Goal: Information Seeking & Learning: Learn about a topic

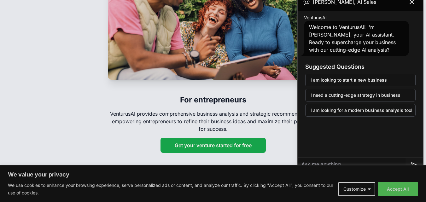
scroll to position [977, 0]
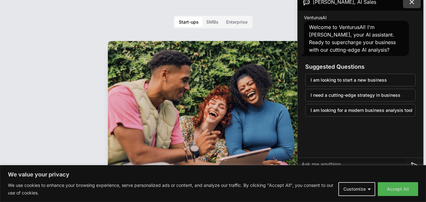
click at [412, 5] on icon at bounding box center [412, 2] width 8 height 8
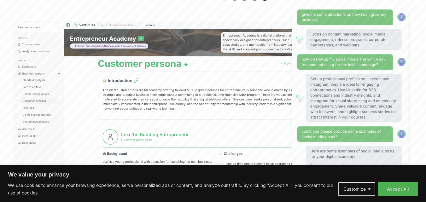
scroll to position [63, 0]
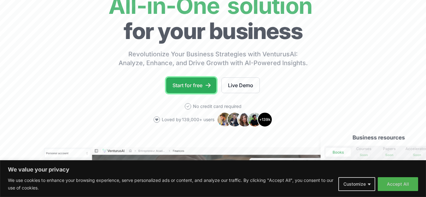
click at [194, 87] on link "Start for free" at bounding box center [191, 85] width 50 height 16
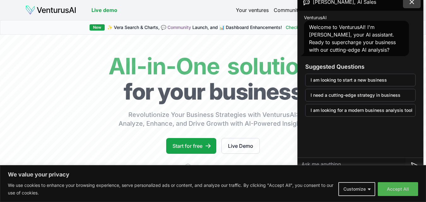
click at [409, 4] on icon at bounding box center [412, 2] width 8 height 8
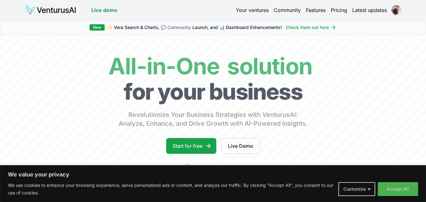
click at [344, 10] on link "Pricing" at bounding box center [338, 10] width 16 height 8
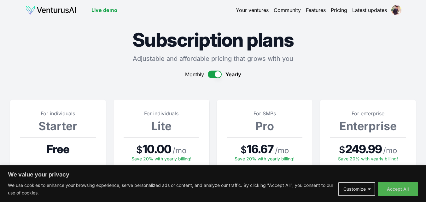
click at [210, 73] on button "button" at bounding box center [215, 75] width 14 height 8
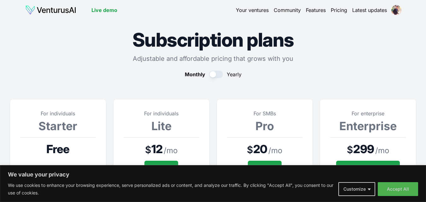
click at [251, 10] on link "Your ventures" at bounding box center [252, 10] width 33 height 8
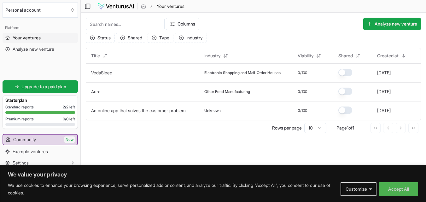
click at [114, 7] on img at bounding box center [115, 7] width 37 height 8
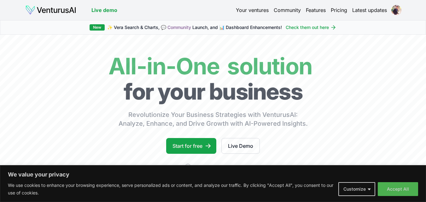
click at [312, 11] on link "Features" at bounding box center [316, 10] width 20 height 8
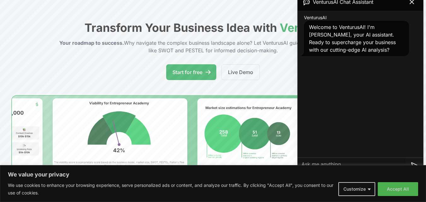
scroll to position [63, 0]
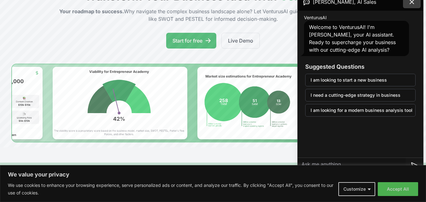
click at [411, 3] on icon at bounding box center [412, 2] width 4 height 4
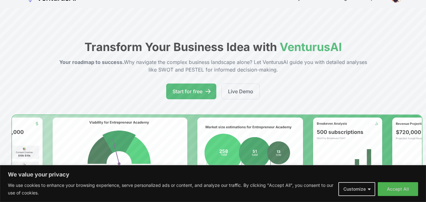
scroll to position [0, 0]
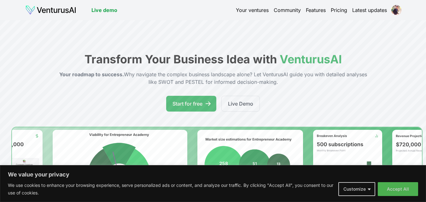
click at [360, 10] on link "Latest updates" at bounding box center [369, 10] width 35 height 8
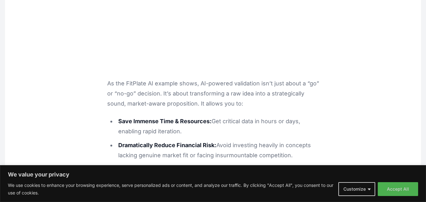
scroll to position [2394, 0]
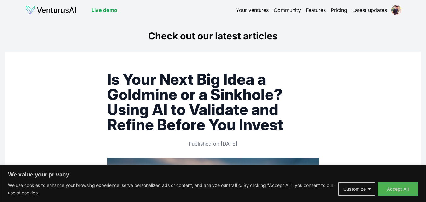
click at [107, 10] on link "Live demo" at bounding box center [104, 10] width 26 height 8
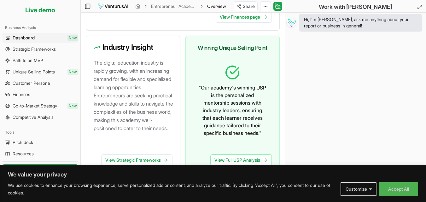
scroll to position [404, 0]
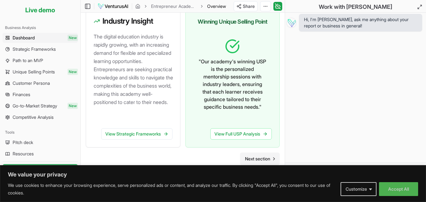
click at [264, 159] on span "Next section" at bounding box center [257, 159] width 25 height 6
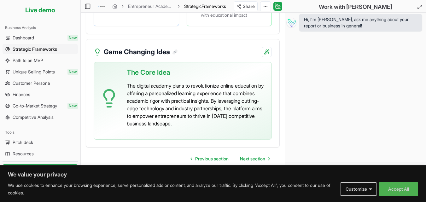
scroll to position [1650, 0]
click at [260, 159] on span "Next section" at bounding box center [252, 159] width 25 height 6
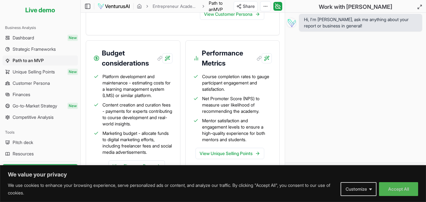
scroll to position [902, 0]
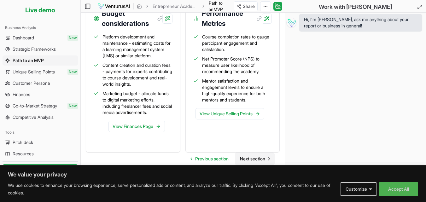
click at [254, 158] on span "Next section" at bounding box center [252, 159] width 25 height 6
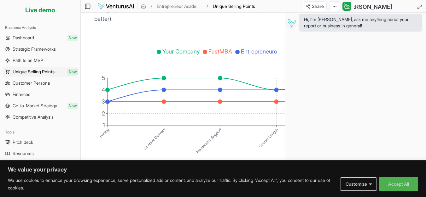
scroll to position [1343, 0]
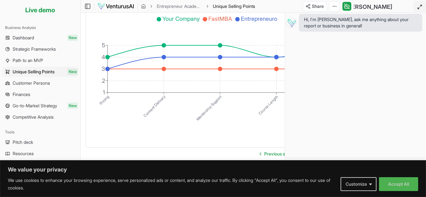
click at [420, 7] on line at bounding box center [421, 6] width 2 height 2
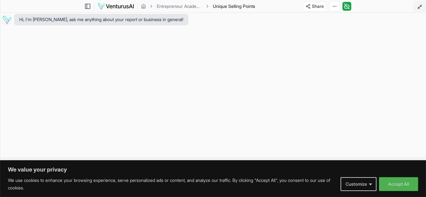
click at [420, 7] on line at bounding box center [421, 6] width 2 height 2
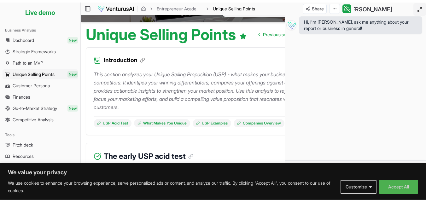
scroll to position [0, 0]
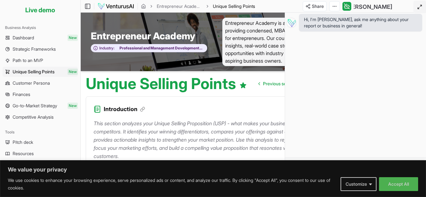
click at [107, 5] on img at bounding box center [115, 7] width 37 height 8
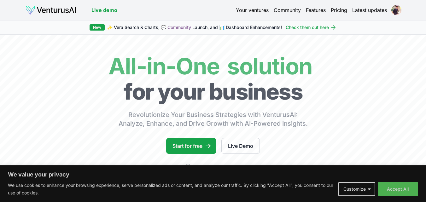
click at [393, 9] on html "We value your privacy We use cookies to enhance your browsing experience, serve…" at bounding box center [213, 101] width 426 height 202
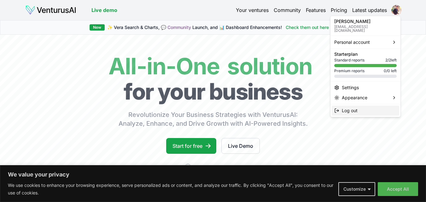
click at [347, 108] on span "Log out" at bounding box center [349, 110] width 16 height 6
